Goal: Find specific page/section: Find specific page/section

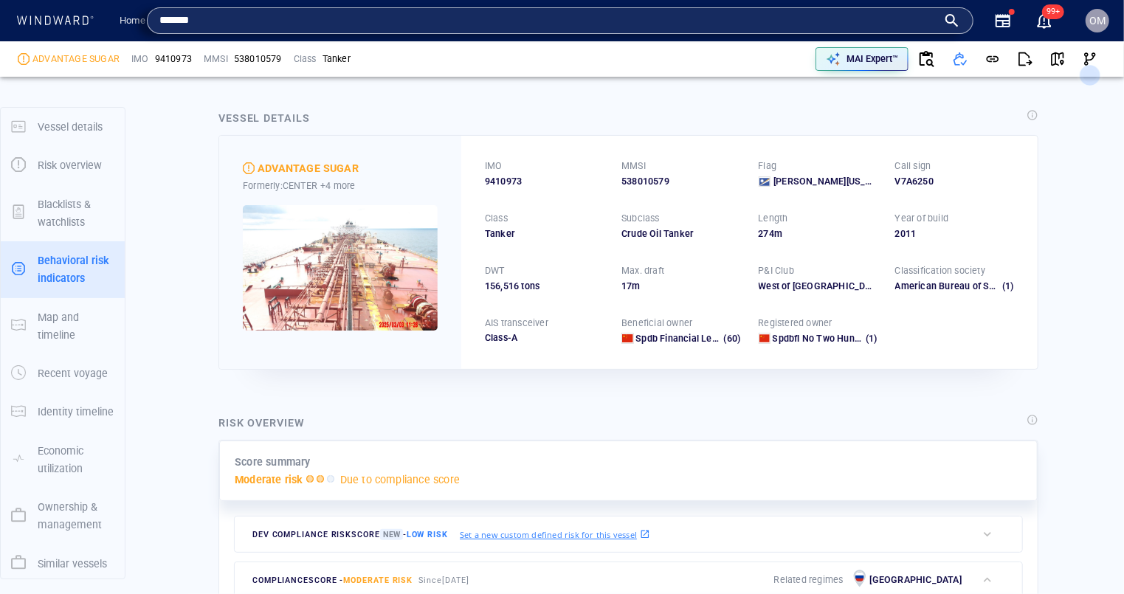
scroll to position [75, 0]
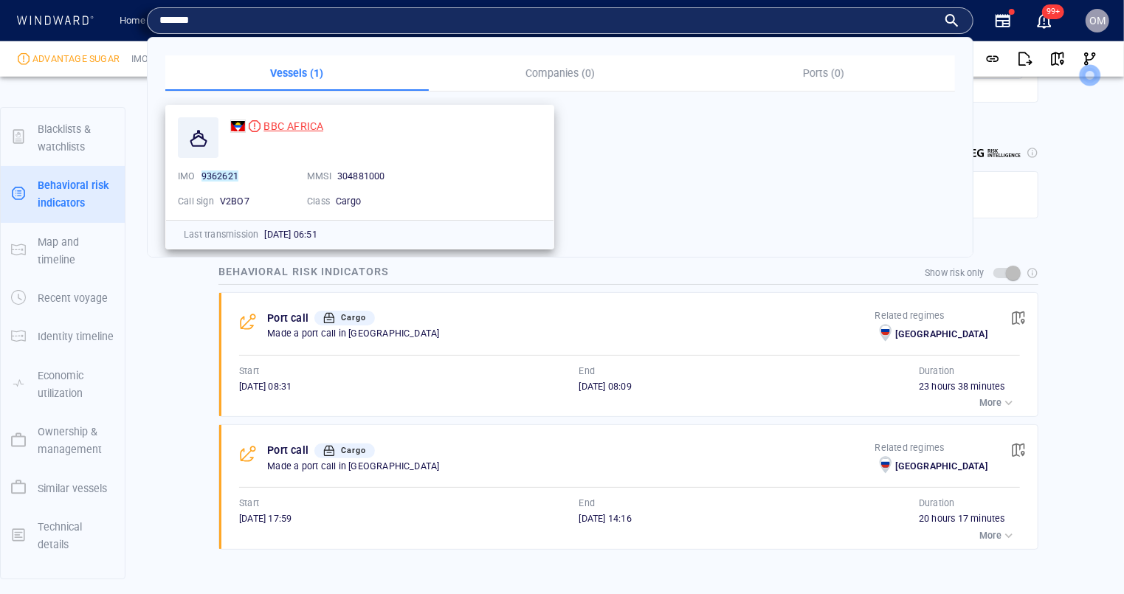
type input "*******"
click at [297, 120] on span "BBC AFRICA" at bounding box center [294, 126] width 60 height 12
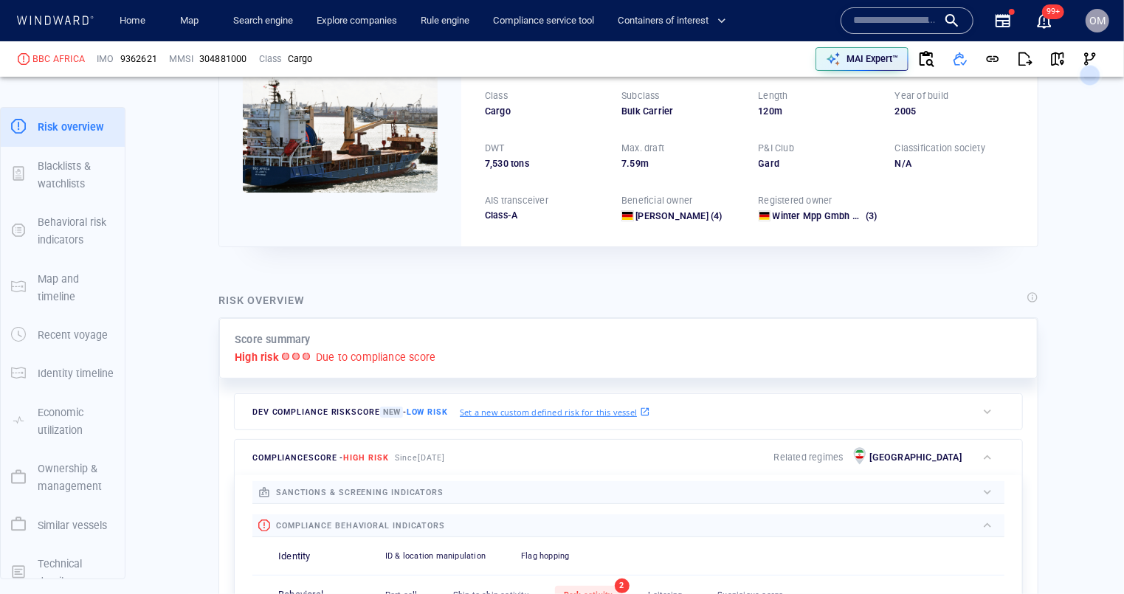
scroll to position [123, 0]
